Goal: Task Accomplishment & Management: Use online tool/utility

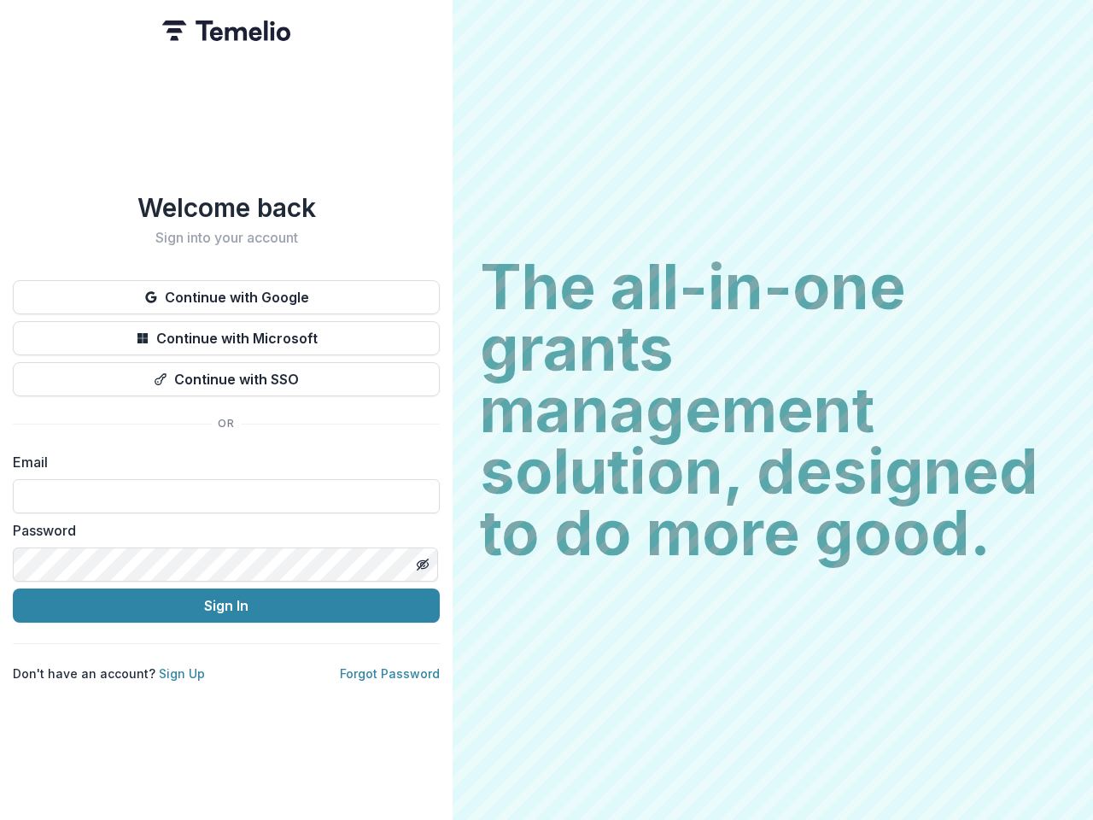
click at [547, 410] on h2 "The all-in-one grants management solution, designed to do more good." at bounding box center [773, 409] width 586 height 307
click at [226, 290] on button "Continue with Google" at bounding box center [226, 297] width 427 height 34
click at [226, 331] on button "Continue with Microsoft" at bounding box center [226, 338] width 427 height 34
click at [226, 372] on button "Continue with SSO" at bounding box center [226, 379] width 427 height 34
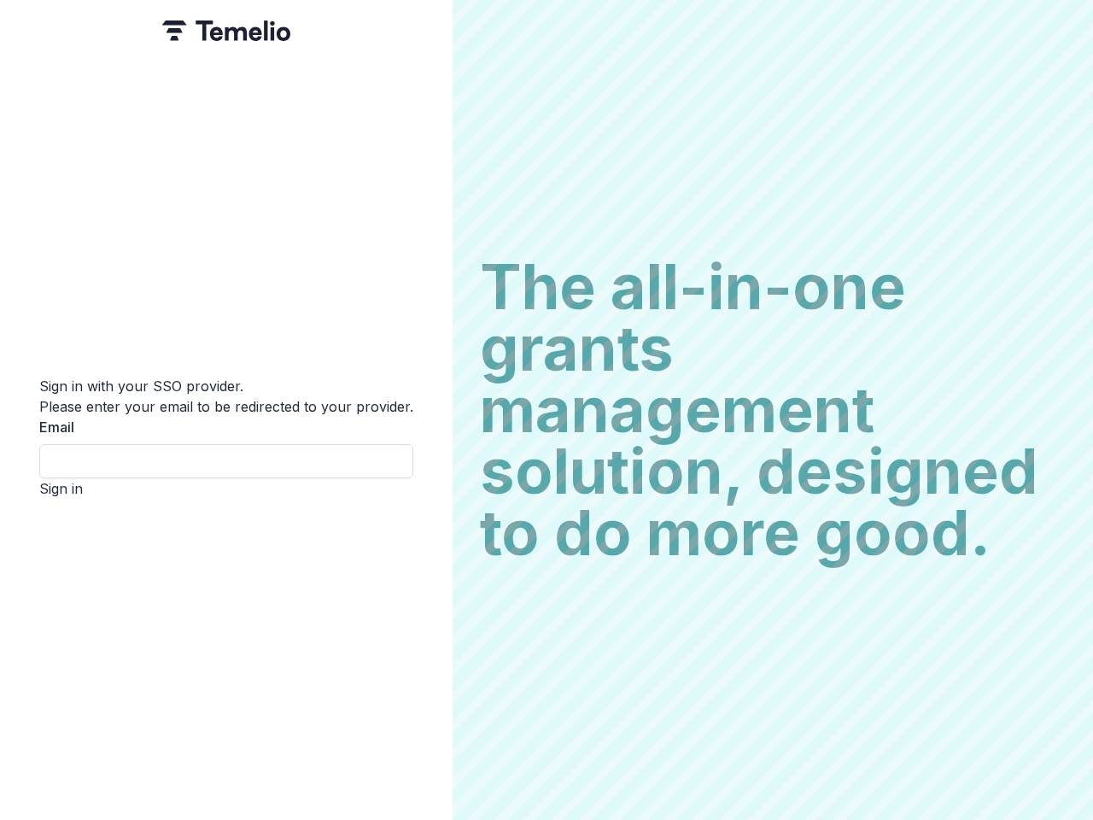
click at [422, 558] on div "Sign in with your SSO provider. Please enter your email to be redirected to you…" at bounding box center [226, 410] width 453 height 820
